Goal: Task Accomplishment & Management: Manage account settings

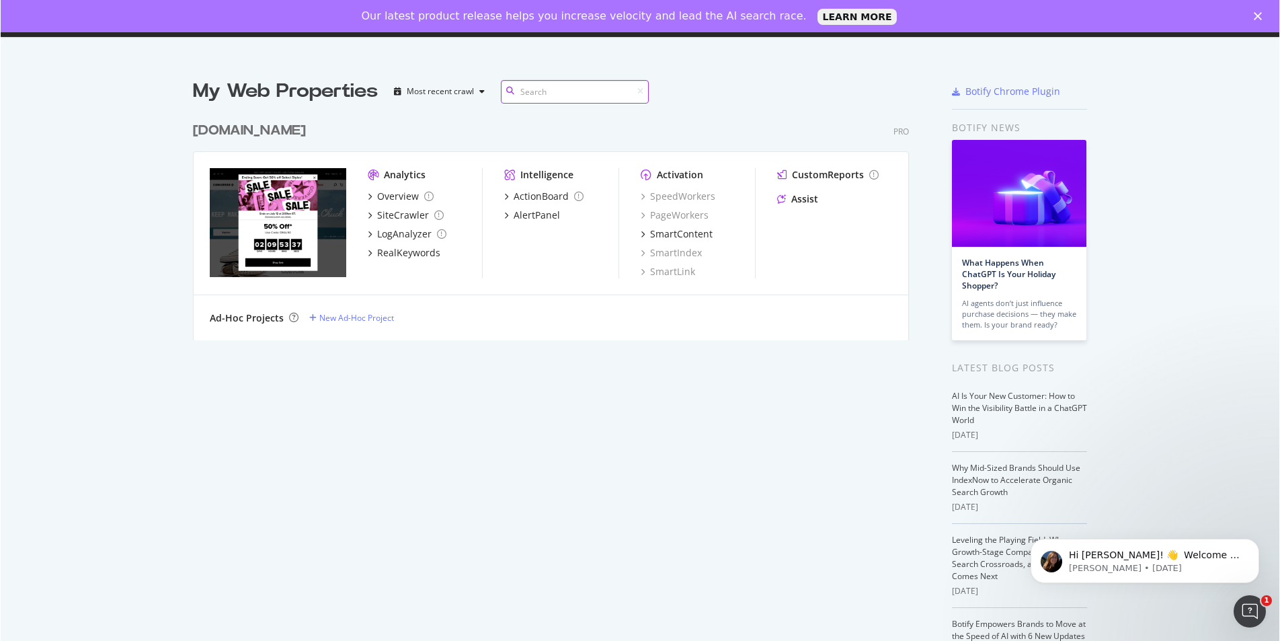
scroll to position [641, 1280]
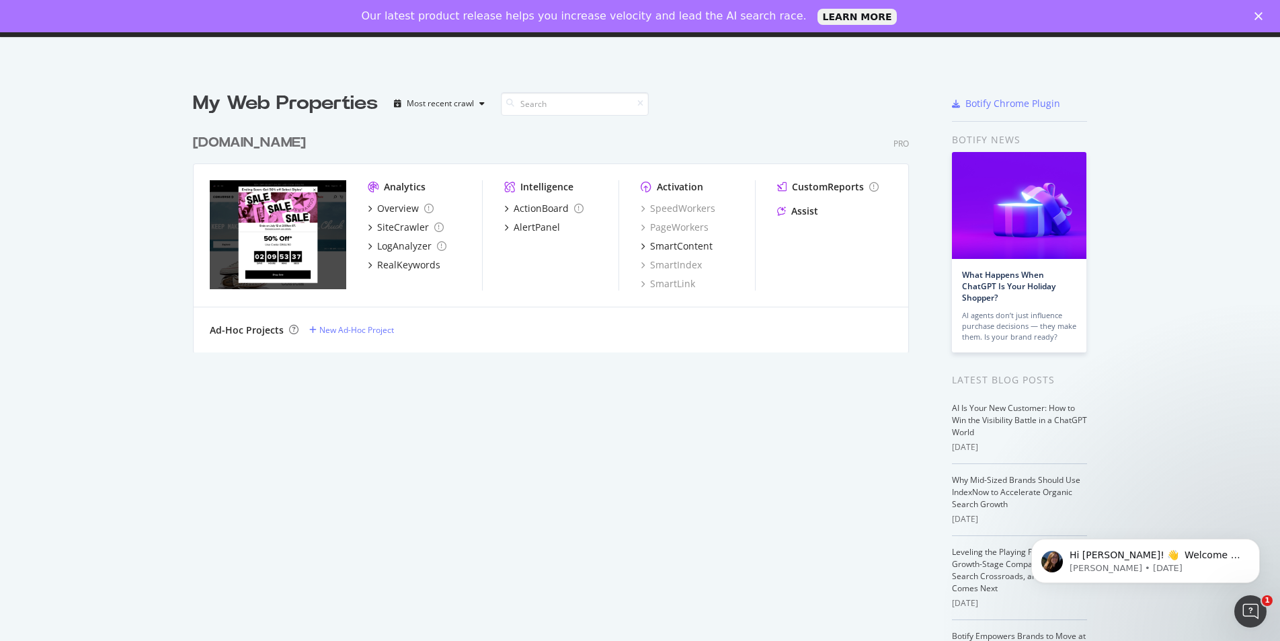
click at [1255, 13] on icon "Close" at bounding box center [1259, 16] width 8 height 8
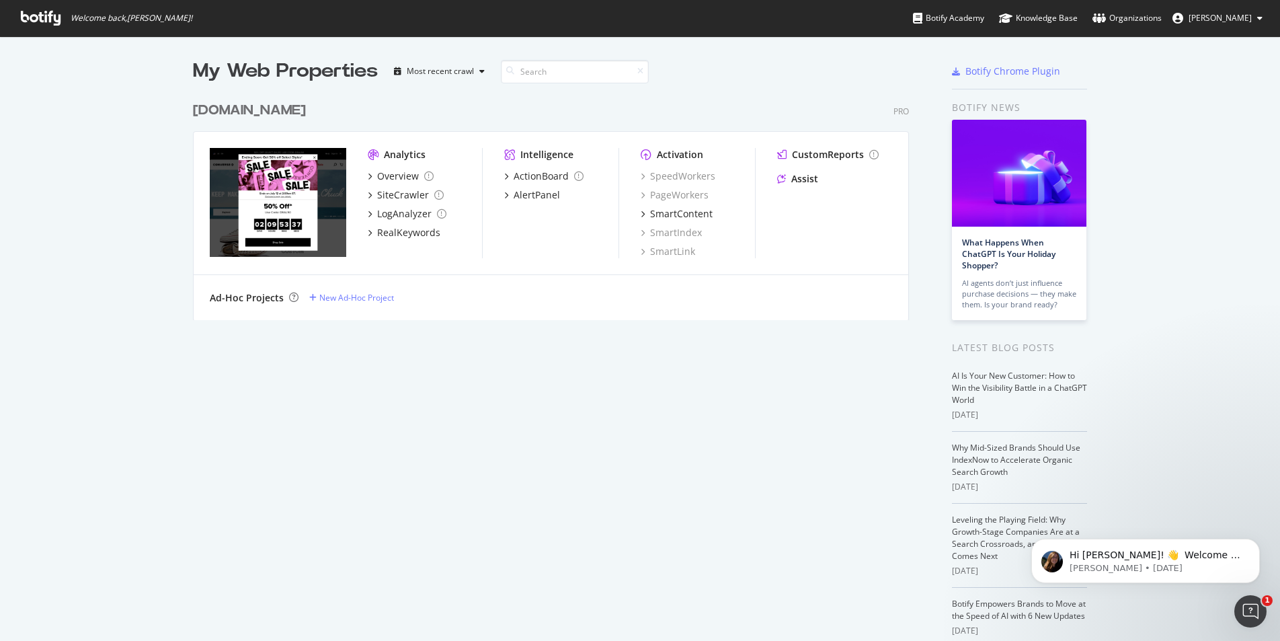
click at [52, 22] on icon at bounding box center [41, 18] width 40 height 15
click at [409, 176] on div "Overview" at bounding box center [398, 175] width 42 height 13
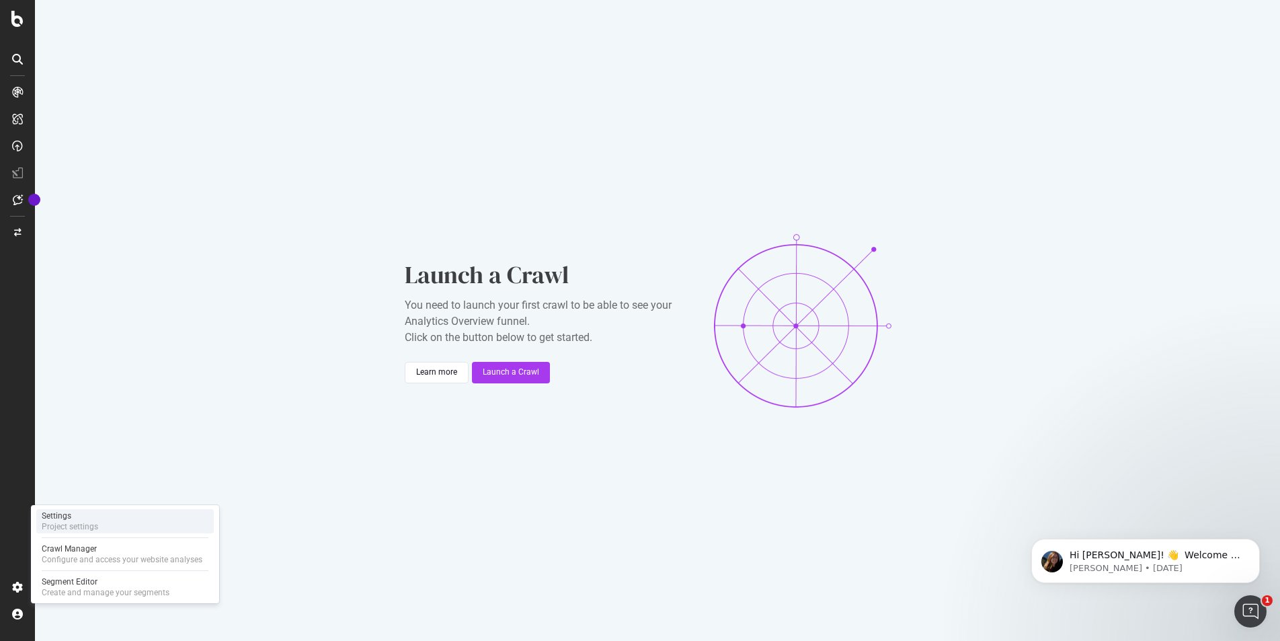
click at [75, 521] on div "Project settings" at bounding box center [70, 526] width 56 height 11
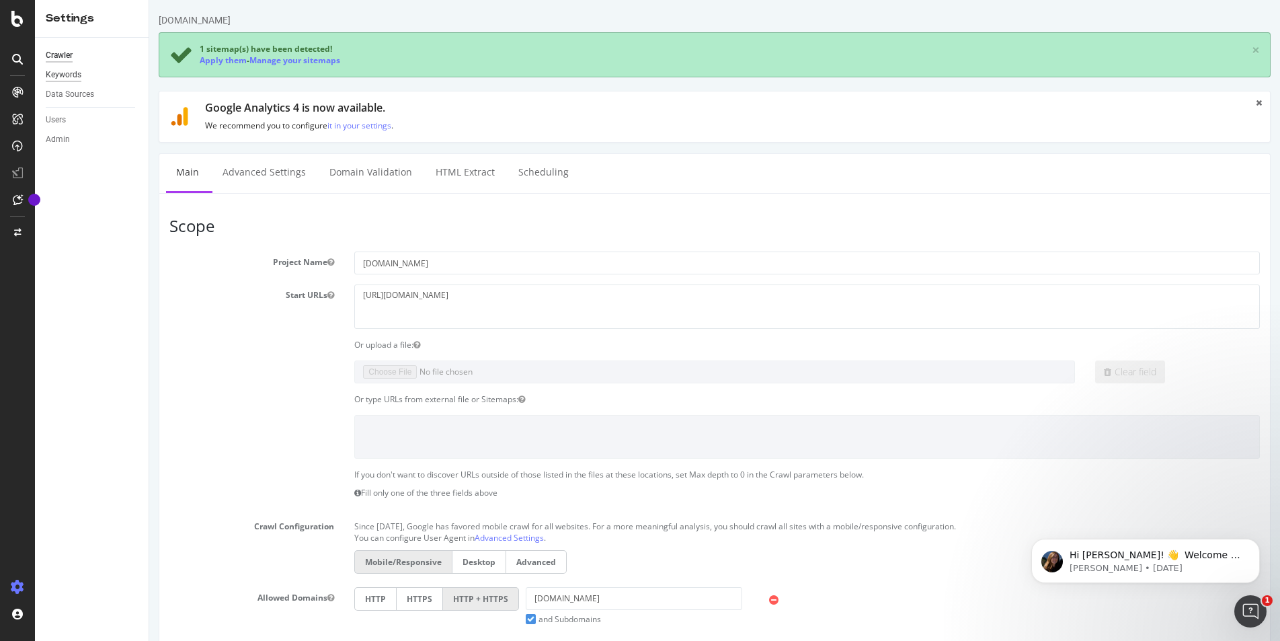
click at [68, 72] on div "Keywords" at bounding box center [64, 75] width 36 height 14
